Goal: Transaction & Acquisition: Purchase product/service

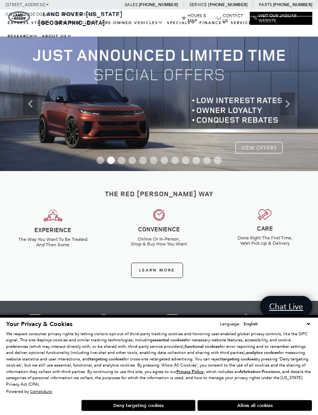
click at [0, 0] on link "View Certified Pre-Owned" at bounding box center [0, 0] width 0 height 0
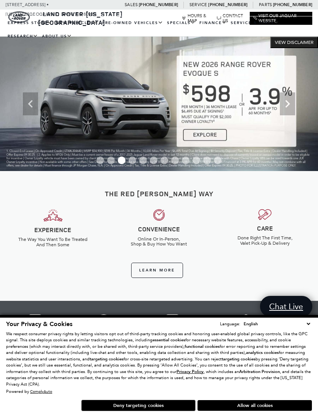
click at [0, 0] on link "View Certified Pre-Owned" at bounding box center [0, 0] width 0 height 0
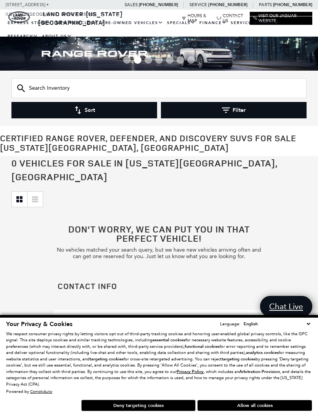
click at [0, 0] on link "View All Pre-Owned Vehicles" at bounding box center [0, 0] width 0 height 0
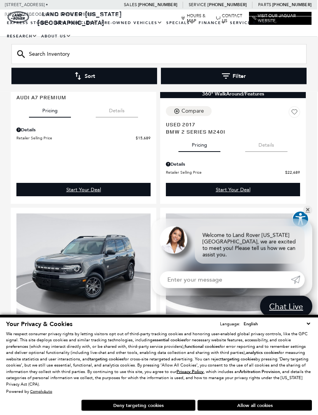
scroll to position [2294, 1]
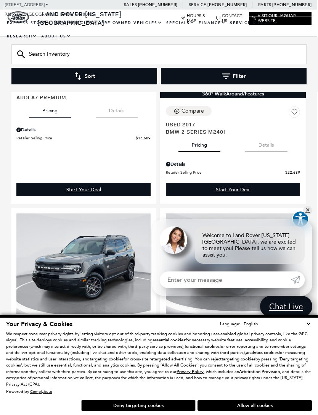
click at [0, 0] on link "Range Rover" at bounding box center [0, 0] width 0 height 0
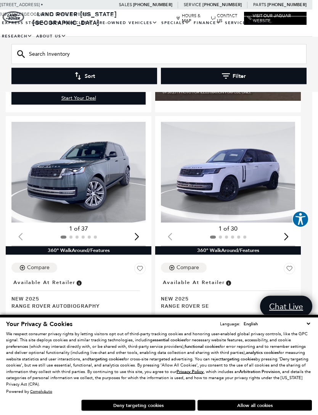
scroll to position [1997, 6]
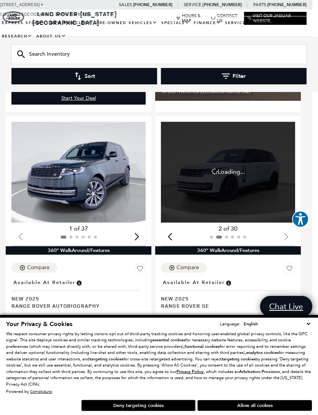
click at [255, 206] on div "Loading... (30) View All Photos" at bounding box center [228, 172] width 134 height 101
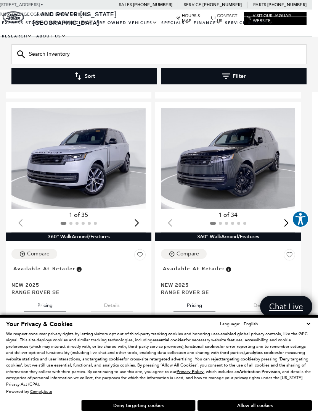
scroll to position [1382, 6]
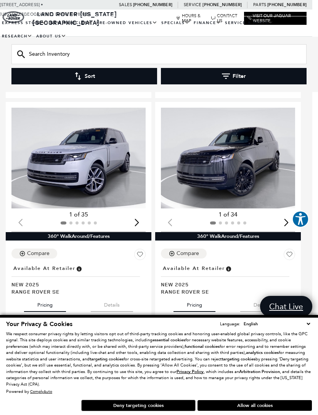
click at [65, 160] on img "1 / 2" at bounding box center [78, 158] width 134 height 101
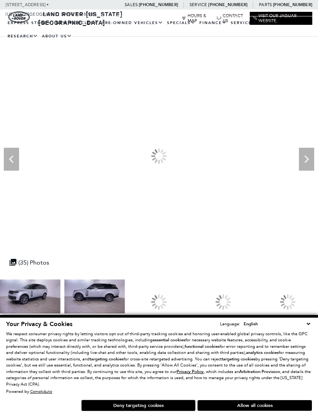
click at [190, 294] on div at bounding box center [159, 302] width 61 height 45
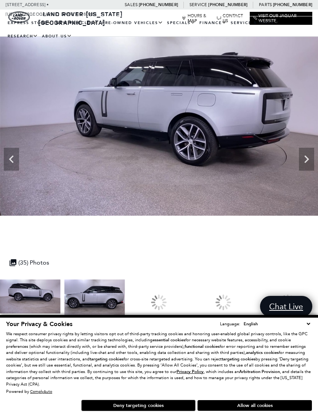
click at [167, 299] on div at bounding box center [159, 302] width 16 height 16
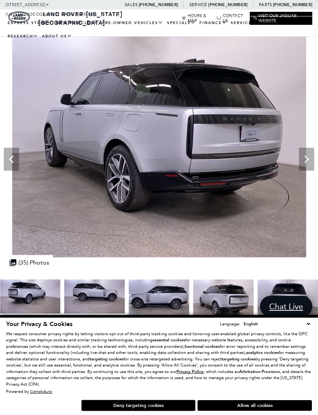
click at [193, 305] on img at bounding box center [223, 302] width 61 height 45
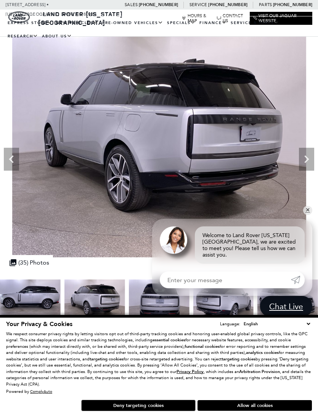
click at [125, 301] on img at bounding box center [95, 302] width 61 height 45
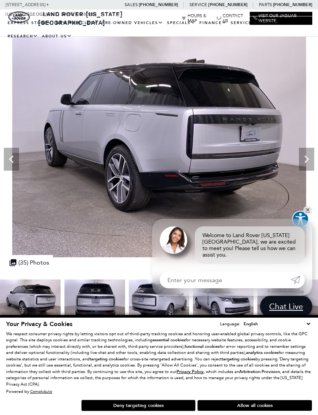
click at [125, 308] on img at bounding box center [95, 302] width 61 height 45
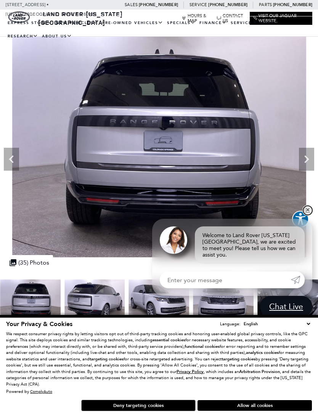
click at [306, 213] on link "✕" at bounding box center [308, 210] width 9 height 9
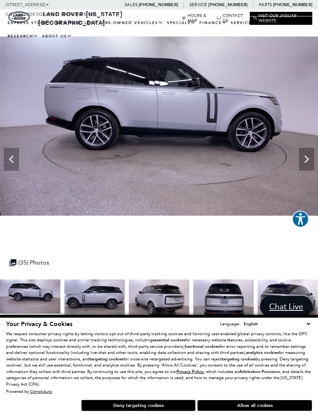
click at [230, 94] on img at bounding box center [159, 126] width 319 height 179
